Goal: Task Accomplishment & Management: Manage account settings

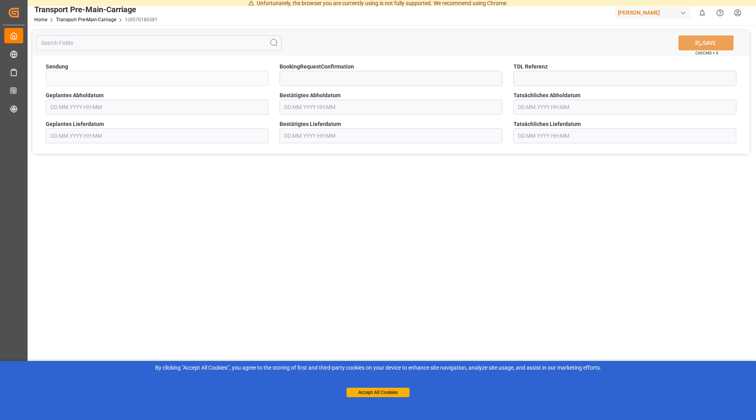
type input "QKA25-010663"
type input "[DATE] 00:00"
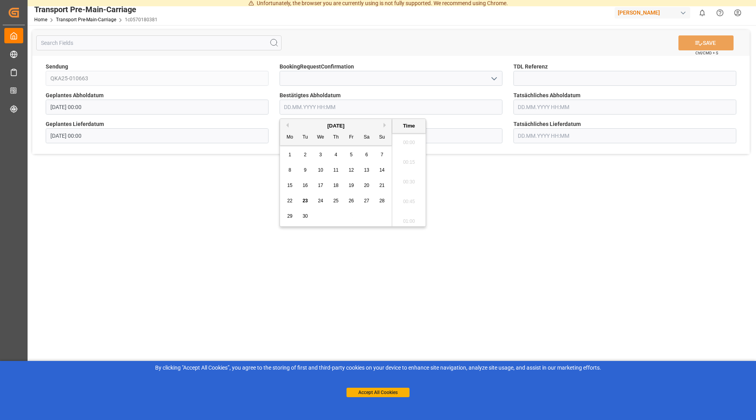
click at [369, 113] on input "text" at bounding box center [391, 107] width 223 height 15
click at [591, 197] on main "SAVE Ctrl/CMD + S Sendung QKA25-010663 BookingRequestConfirmation TDL Referenz …" at bounding box center [391, 220] width 727 height 391
click at [355, 110] on input "text" at bounding box center [391, 107] width 223 height 15
click at [306, 203] on span "23" at bounding box center [305, 201] width 5 height 6
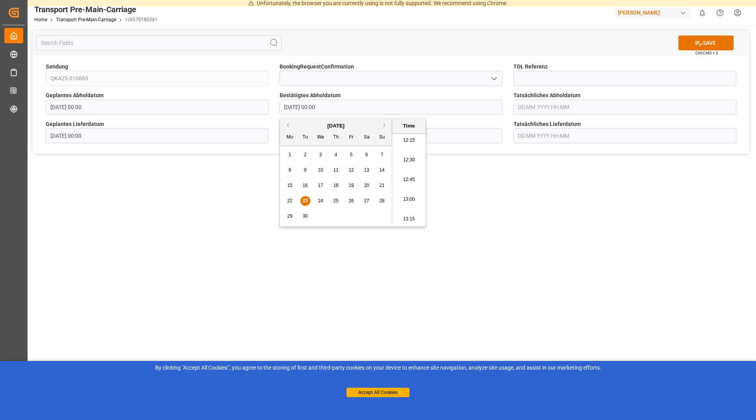
click at [613, 247] on main "SAVE Ctrl/CMD + S Sendung QKA25-010663 BookingRequestConfirmation TDL Referenz …" at bounding box center [391, 220] width 727 height 391
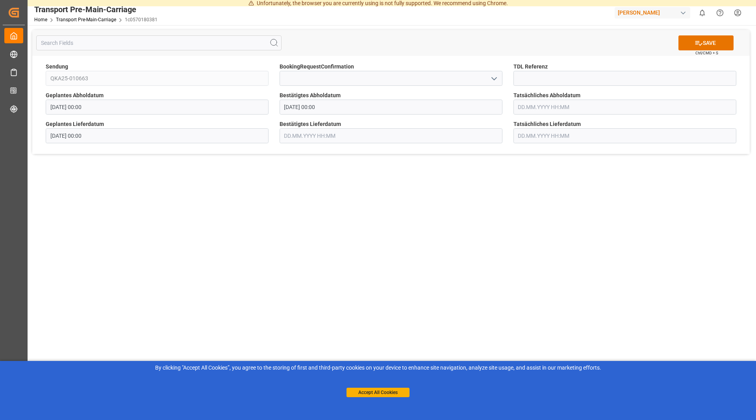
click at [416, 104] on input "[DATE] 00:00" at bounding box center [391, 107] width 223 height 15
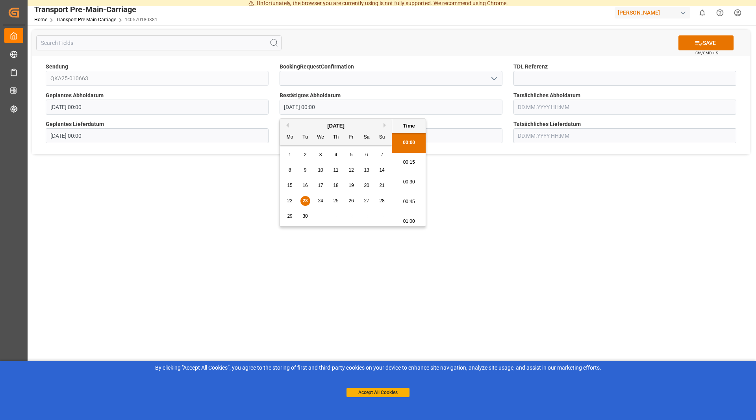
click at [336, 203] on span "25" at bounding box center [335, 201] width 5 height 6
type input "[DATE] 00:00"
click at [609, 234] on main "SAVE Ctrl/CMD + S Sendung QKA25-010663 BookingRequestConfirmation TDL Referenz …" at bounding box center [391, 220] width 727 height 391
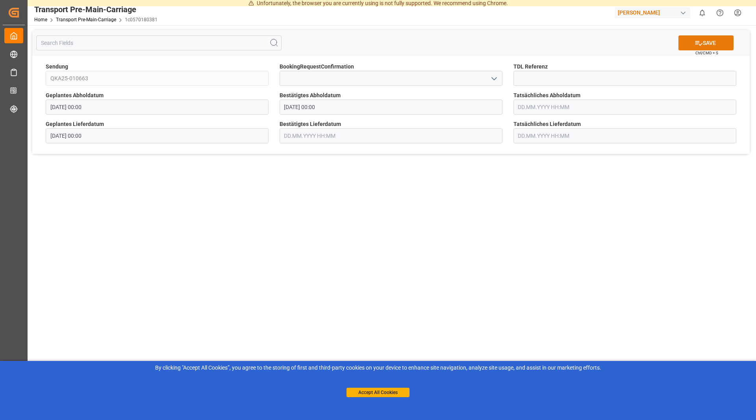
click at [710, 38] on button "SAVE" at bounding box center [706, 42] width 55 height 15
click at [684, 169] on main "SAVE Ctrl/CMD + S Sendung QKA25-010663 BookingRequestConfirmation TDL Referenz …" at bounding box center [391, 220] width 727 height 391
